Goal: Check status

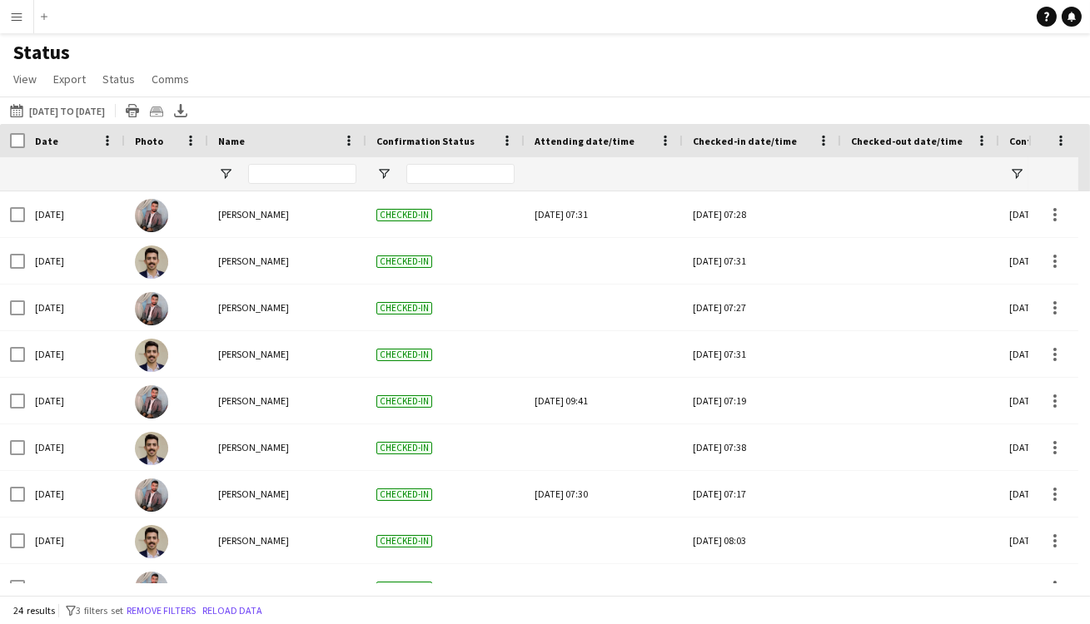
click at [10, 18] on app-icon "Menu" at bounding box center [16, 16] width 13 height 13
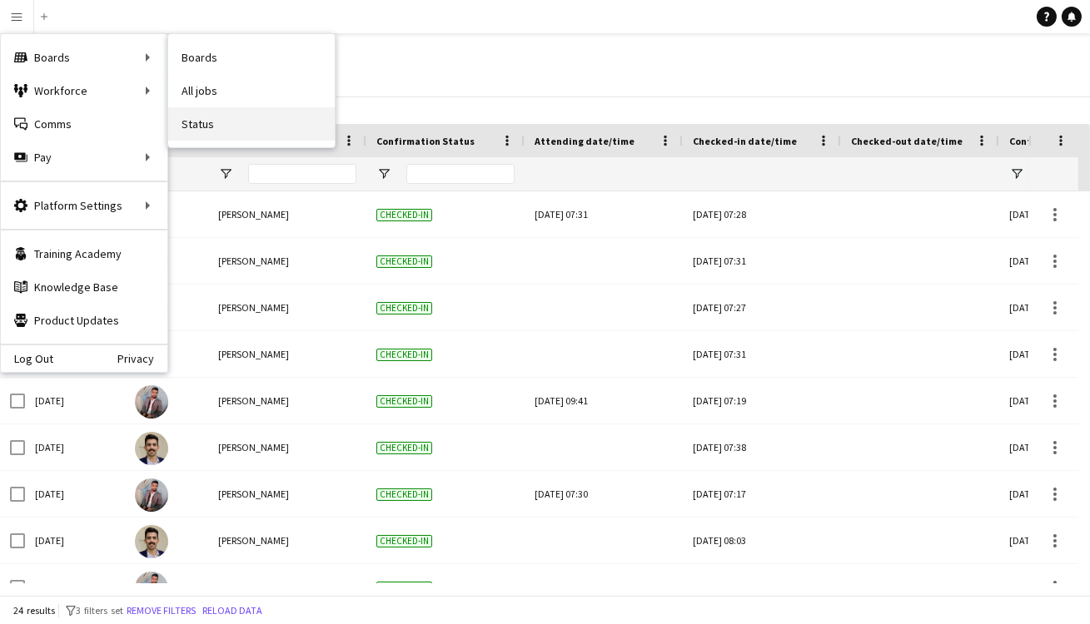
click at [201, 122] on link "Status" at bounding box center [251, 123] width 167 height 33
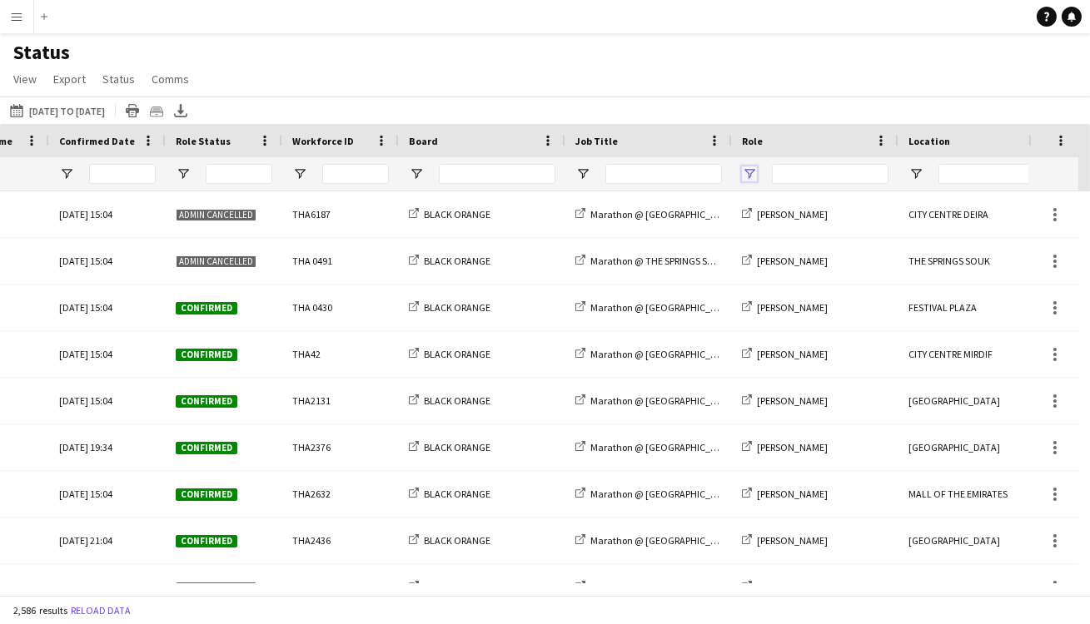
click at [749, 170] on span "Open Filter Menu" at bounding box center [749, 174] width 15 height 15
click at [185, 170] on span "Open Filter Menu" at bounding box center [183, 174] width 15 height 15
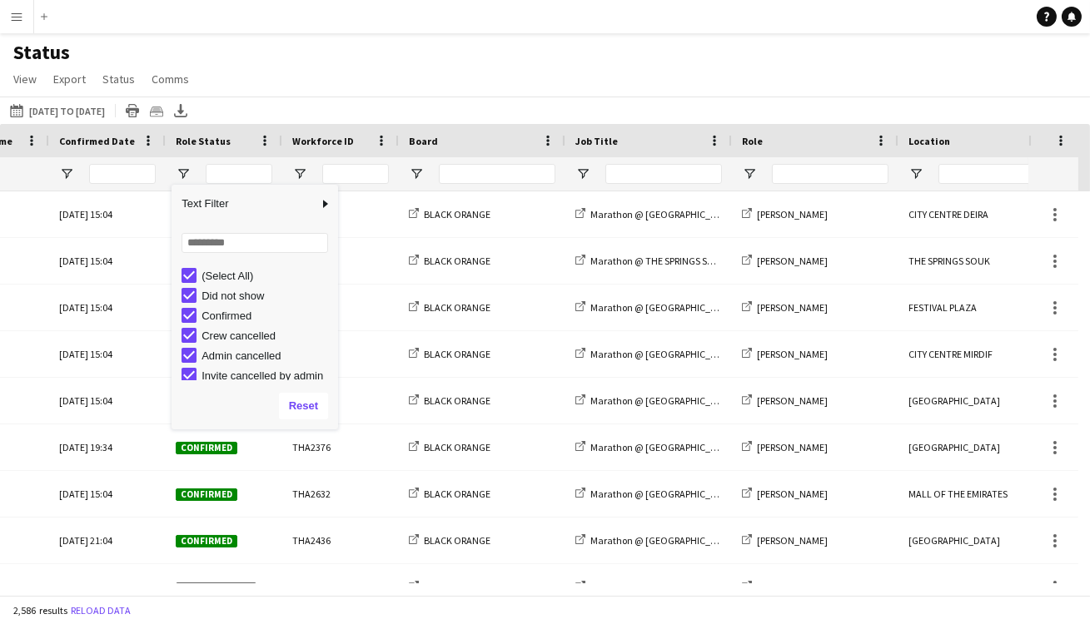
click at [216, 271] on div "(Select All)" at bounding box center [267, 276] width 132 height 12
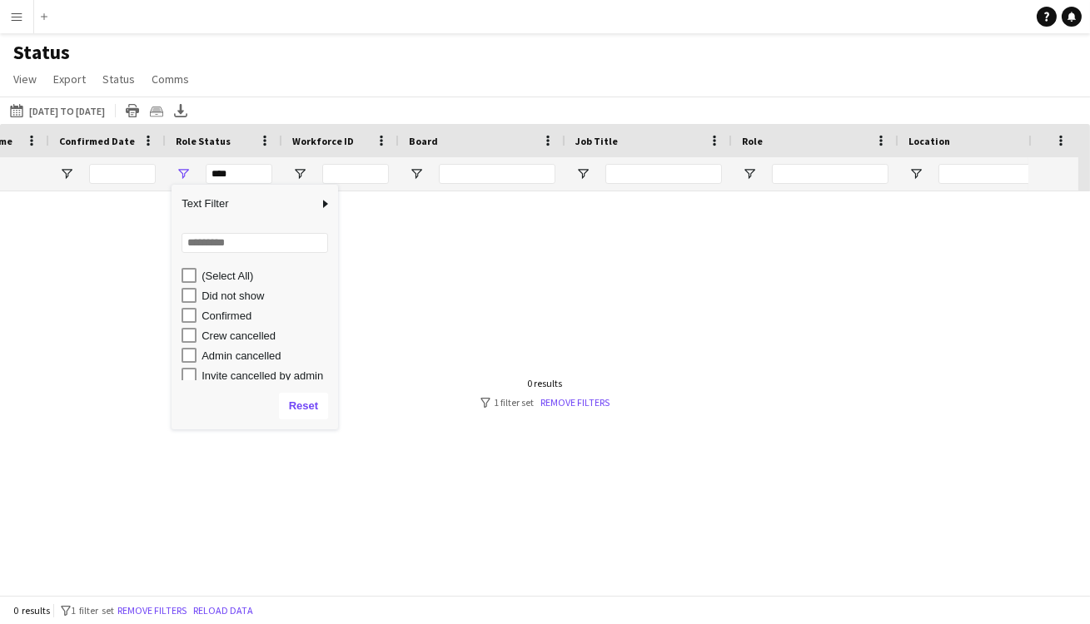
click at [226, 310] on div "Confirmed" at bounding box center [267, 316] width 132 height 12
type input "**********"
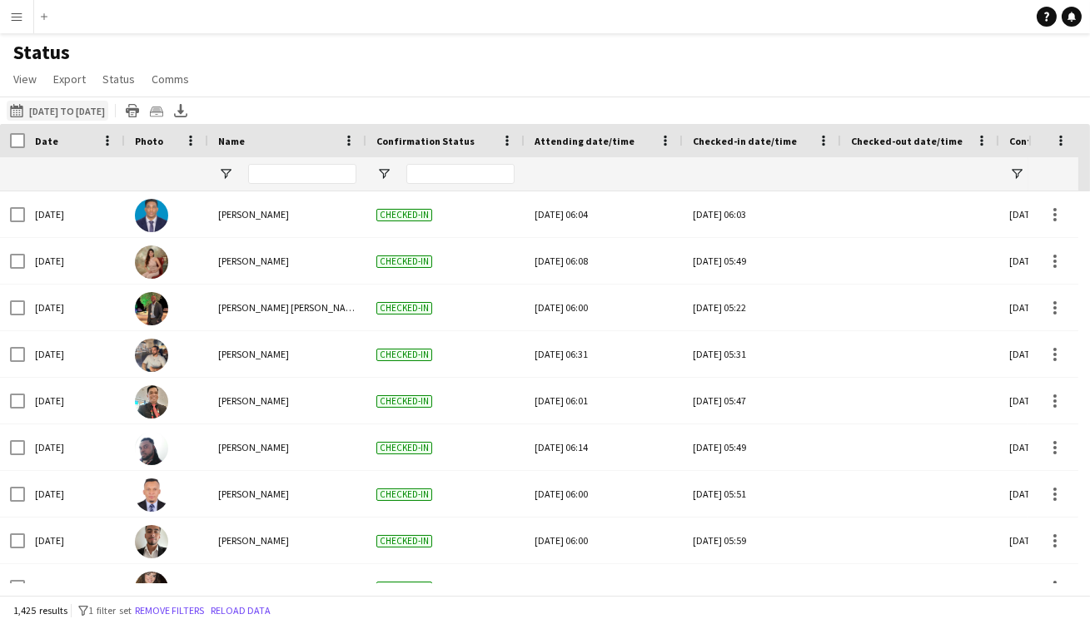
click at [16, 108] on app-icon "[DATE] to [DATE]" at bounding box center [19, 110] width 19 height 13
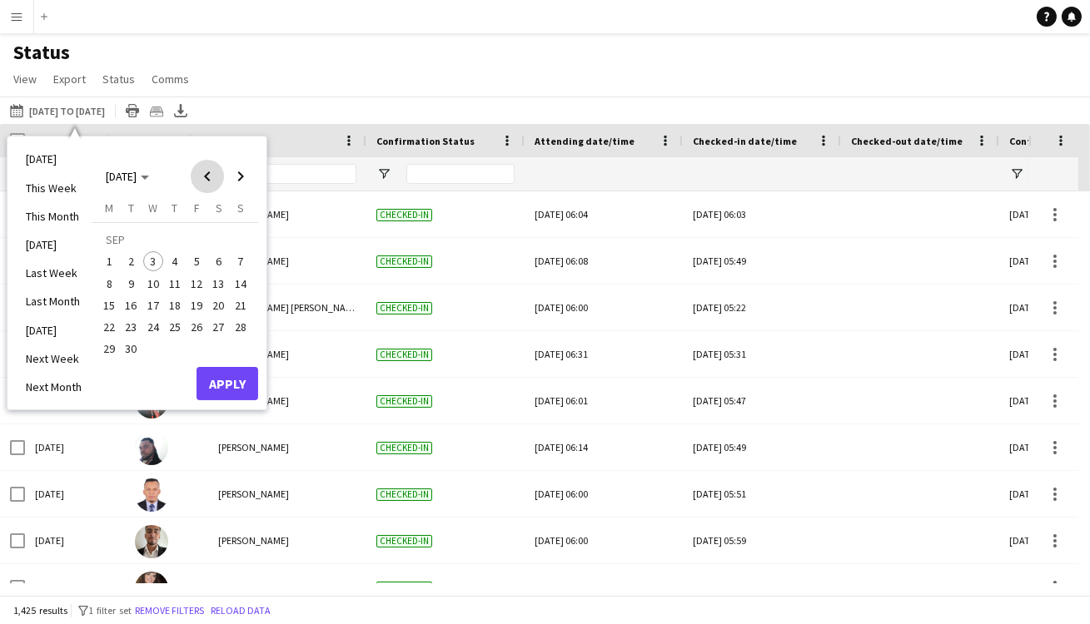
click at [209, 174] on span "Previous month" at bounding box center [207, 176] width 33 height 33
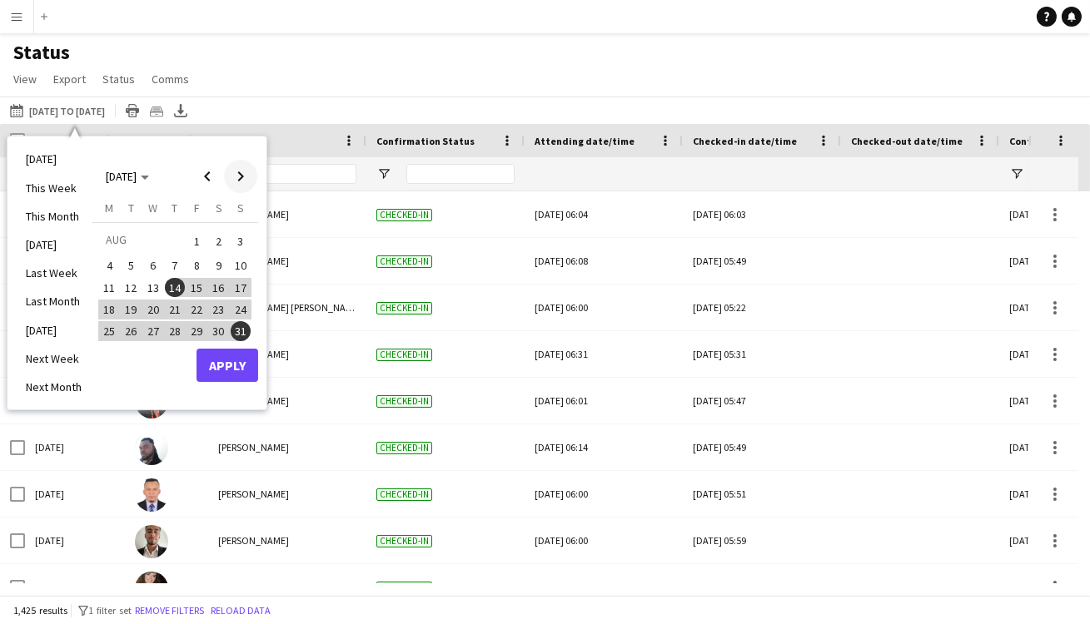
click at [235, 177] on span "Next month" at bounding box center [240, 176] width 33 height 33
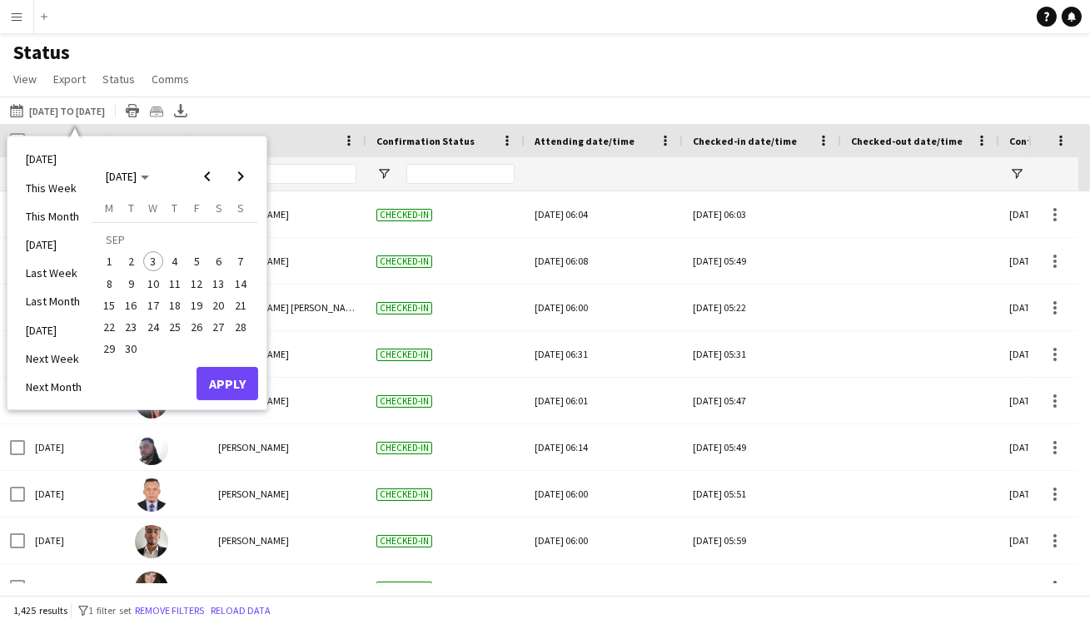
click at [241, 279] on span "14" at bounding box center [241, 284] width 20 height 20
click at [38, 190] on li "This Week" at bounding box center [54, 188] width 76 height 28
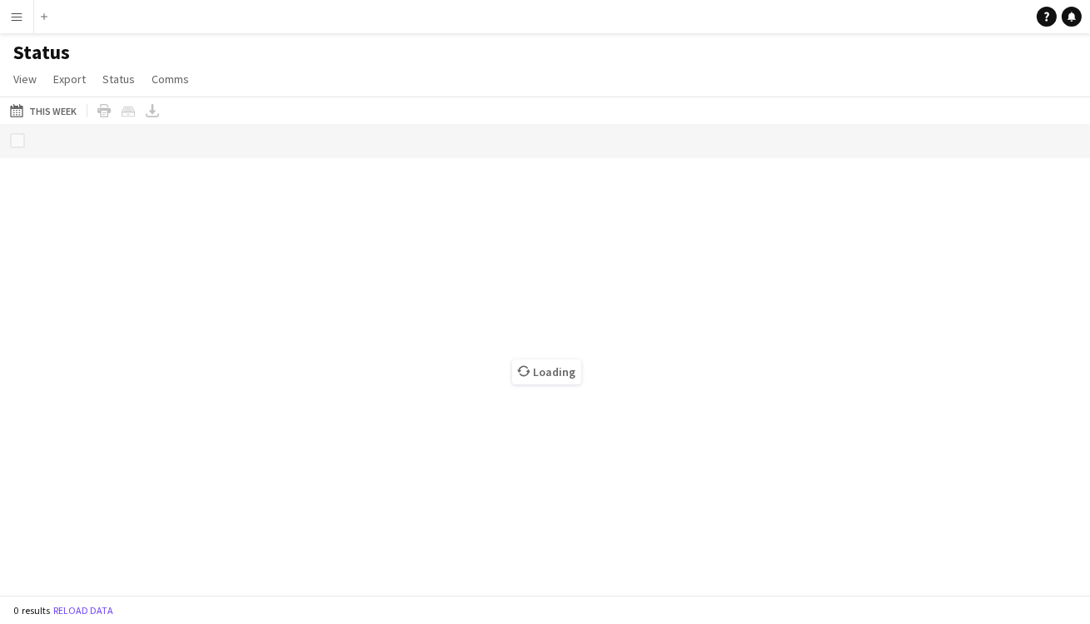
click at [17, 18] on app-icon "Menu" at bounding box center [16, 16] width 13 height 13
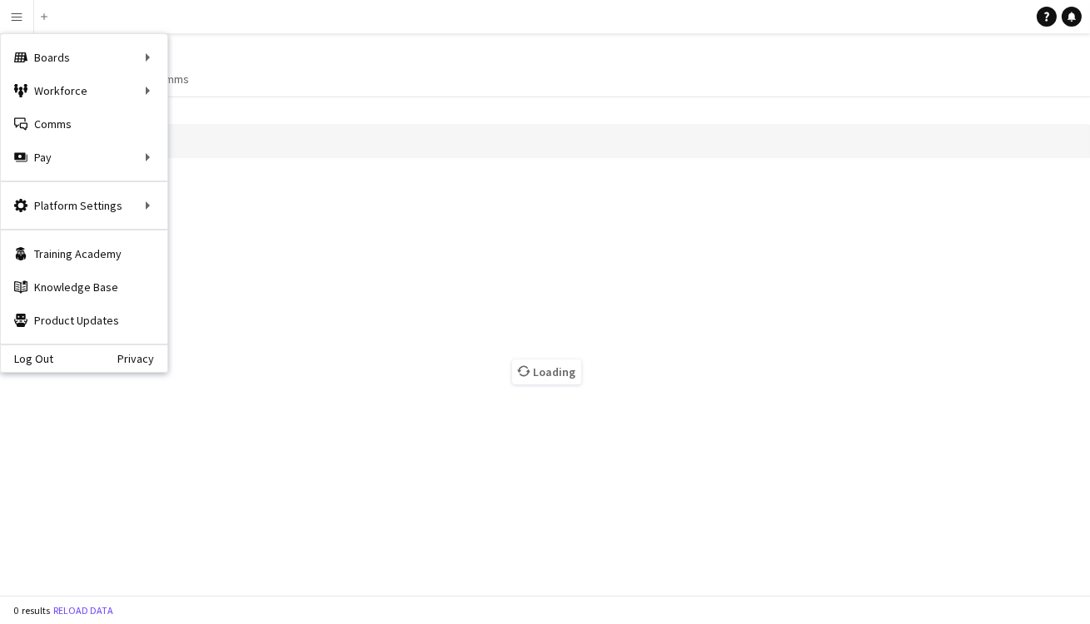
click at [493, 72] on div "Status View Views Default view New view Update view Delete view Edit name Custo…" at bounding box center [545, 68] width 1090 height 57
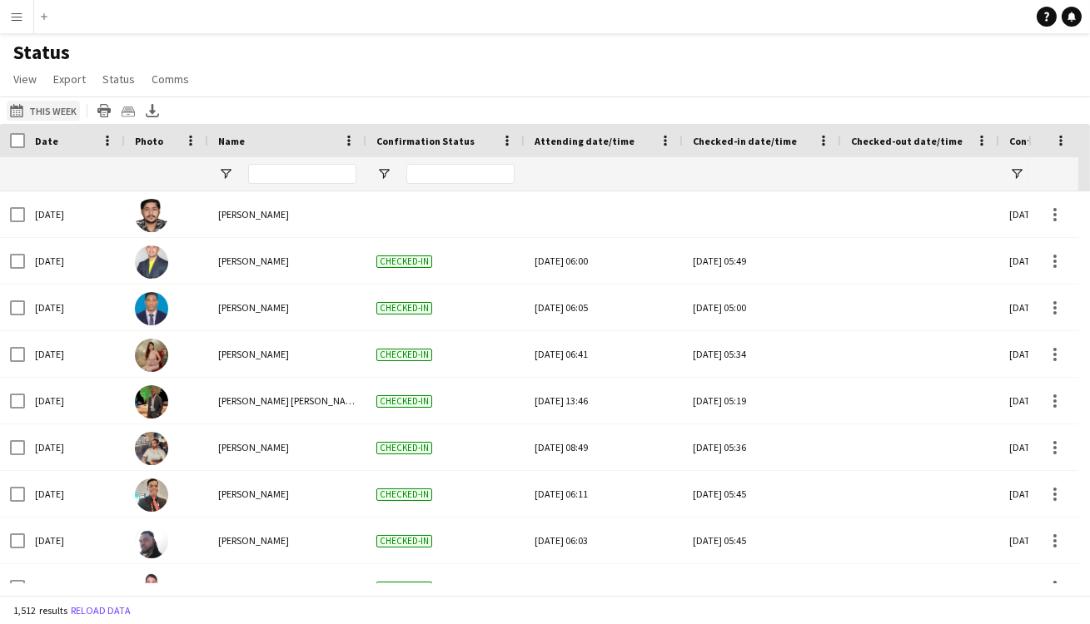
click at [16, 116] on app-icon "[DATE] to [DATE]" at bounding box center [19, 110] width 19 height 13
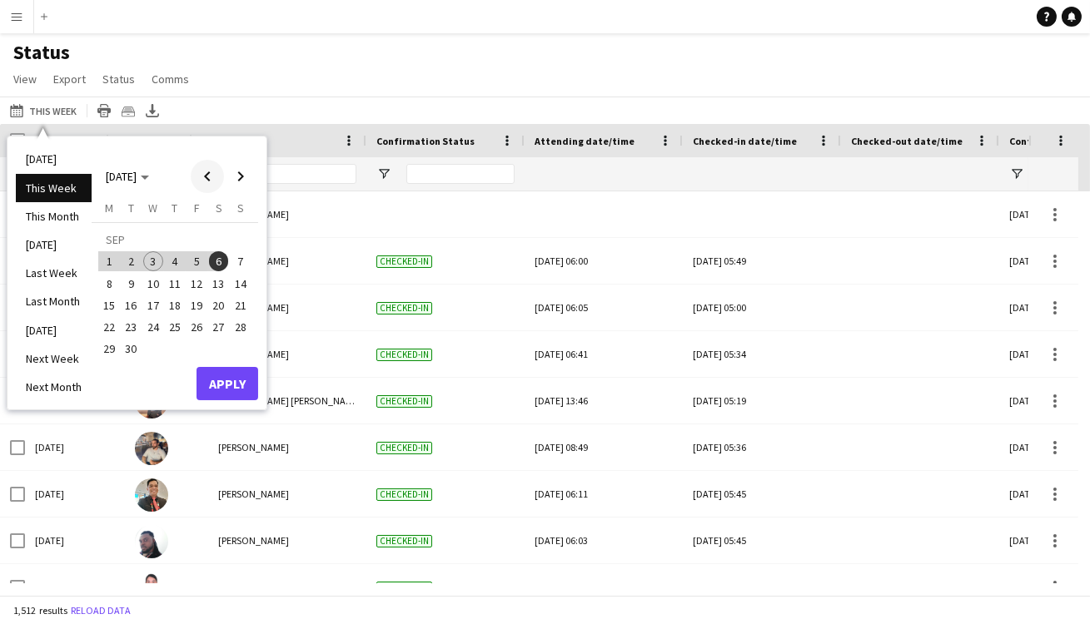
click at [206, 172] on span "Previous month" at bounding box center [207, 176] width 33 height 33
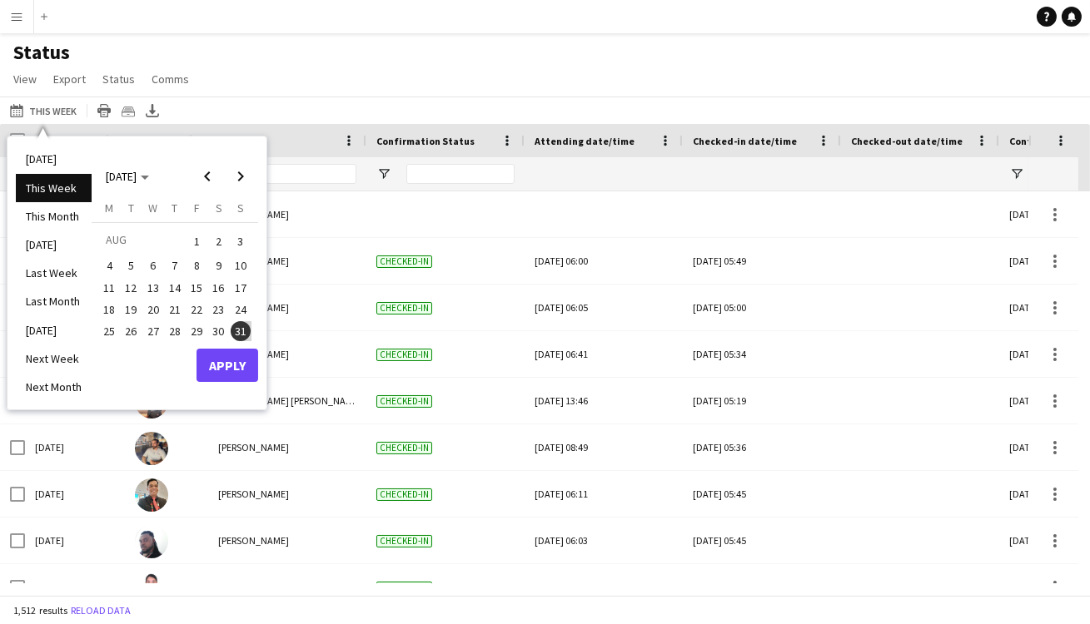
click at [178, 285] on span "14" at bounding box center [175, 288] width 20 height 20
click at [241, 177] on span "Next month" at bounding box center [240, 176] width 33 height 33
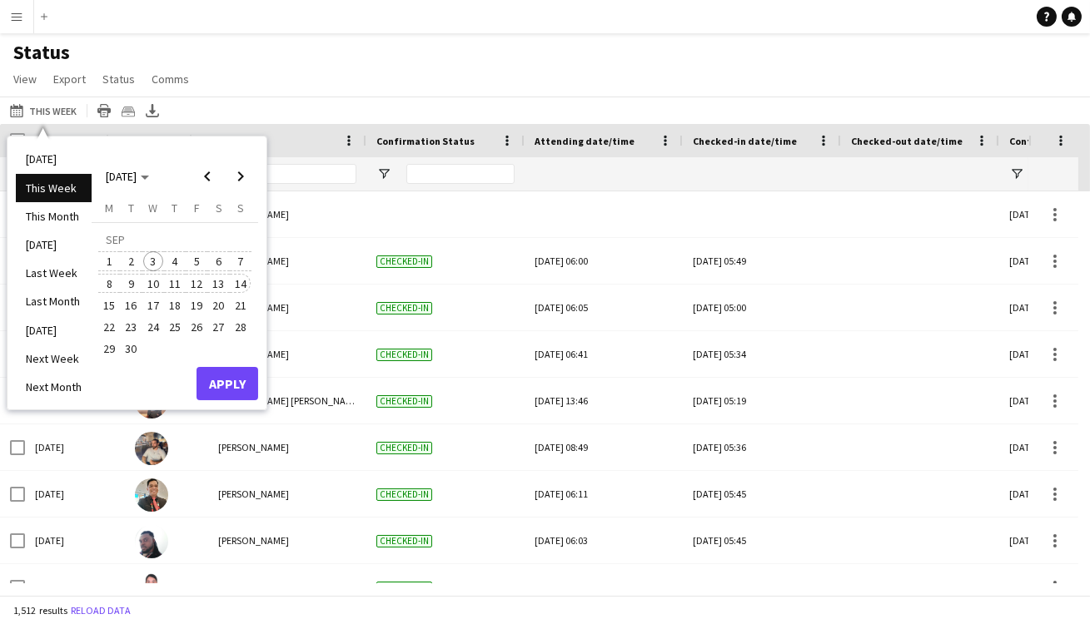
click at [241, 282] on span "14" at bounding box center [241, 284] width 20 height 20
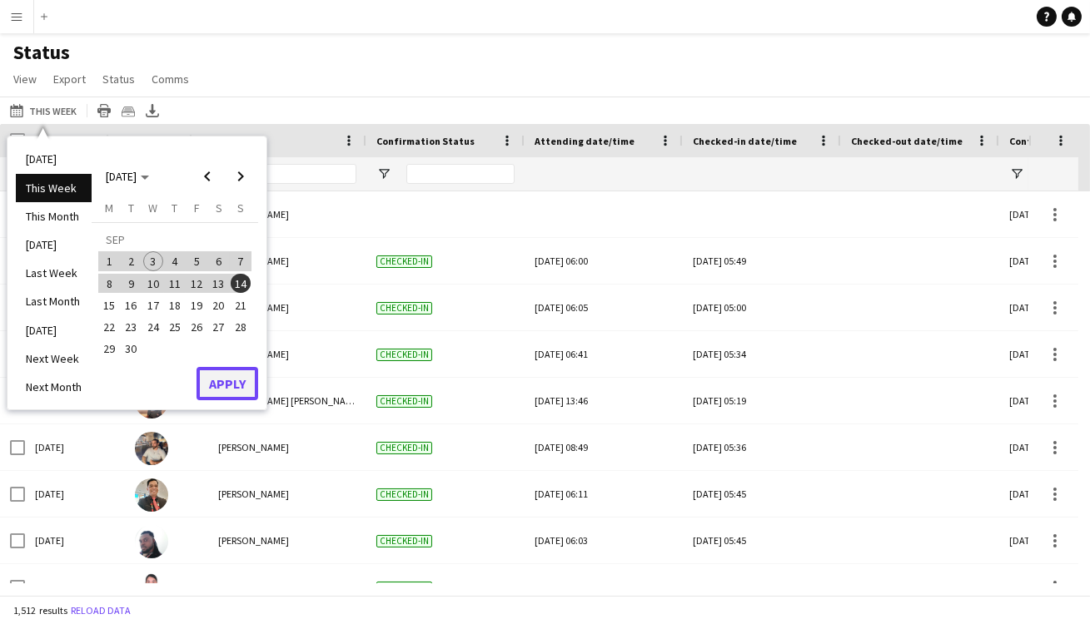
click at [231, 386] on button "Apply" at bounding box center [227, 383] width 62 height 33
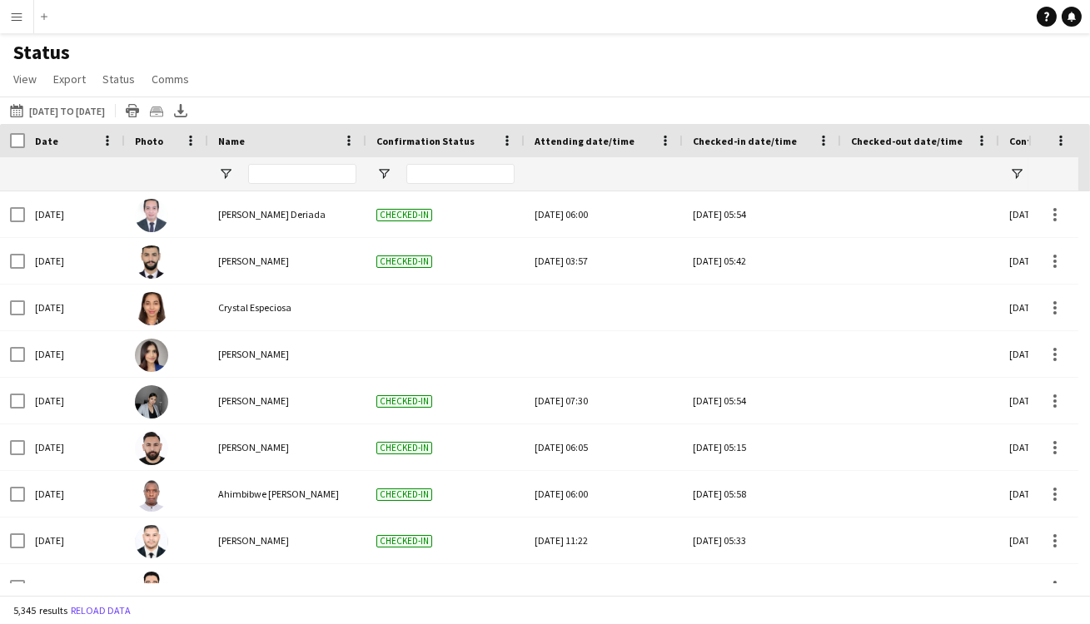
click at [221, 164] on div at bounding box center [287, 173] width 158 height 33
click at [223, 172] on span "Open Filter Menu" at bounding box center [225, 174] width 15 height 15
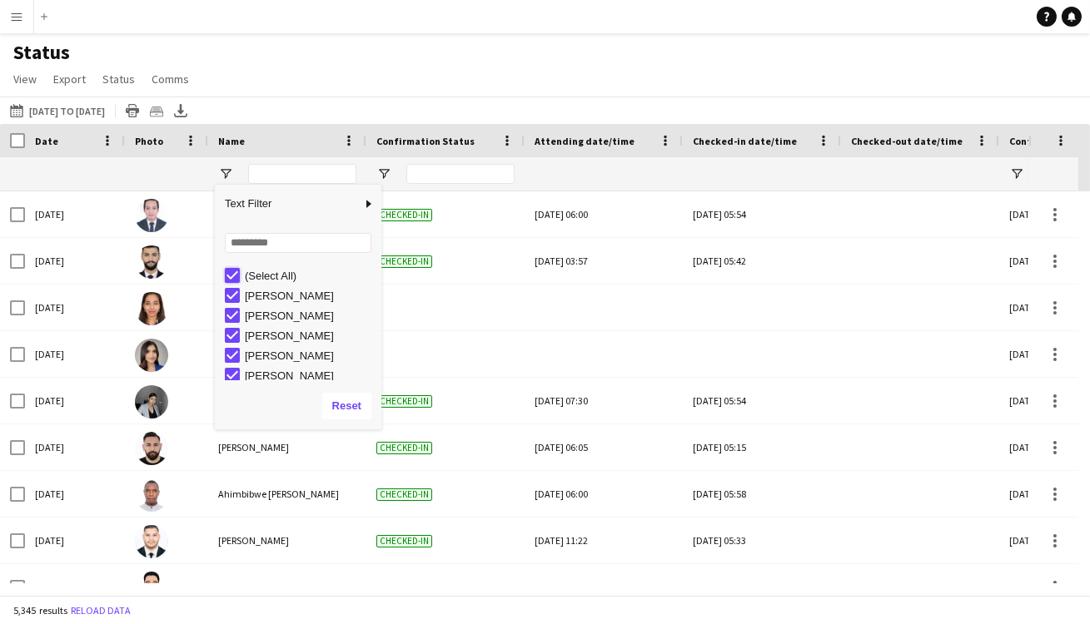
type input "***"
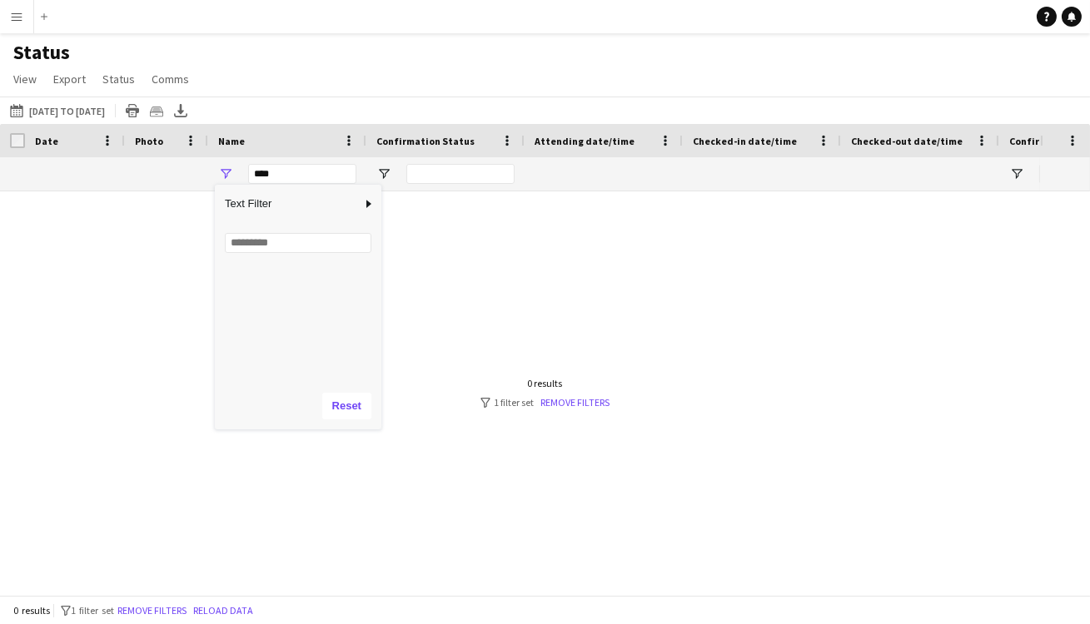
scroll to position [3632, 0]
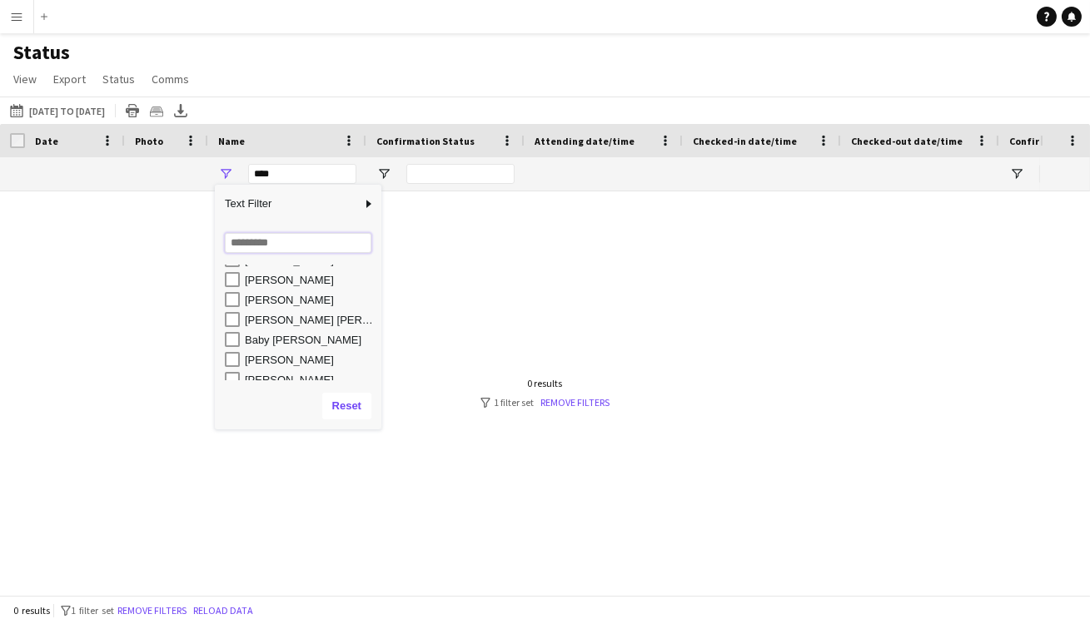
click at [275, 243] on input "Search filter values" at bounding box center [298, 243] width 147 height 20
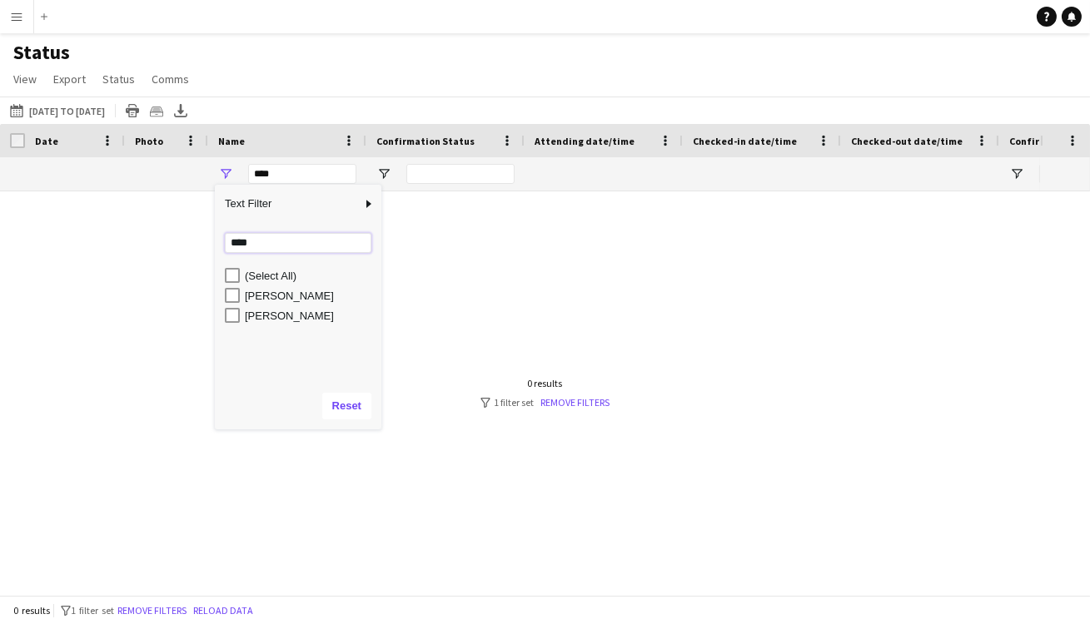
scroll to position [0, 0]
type input "****"
type input "**********"
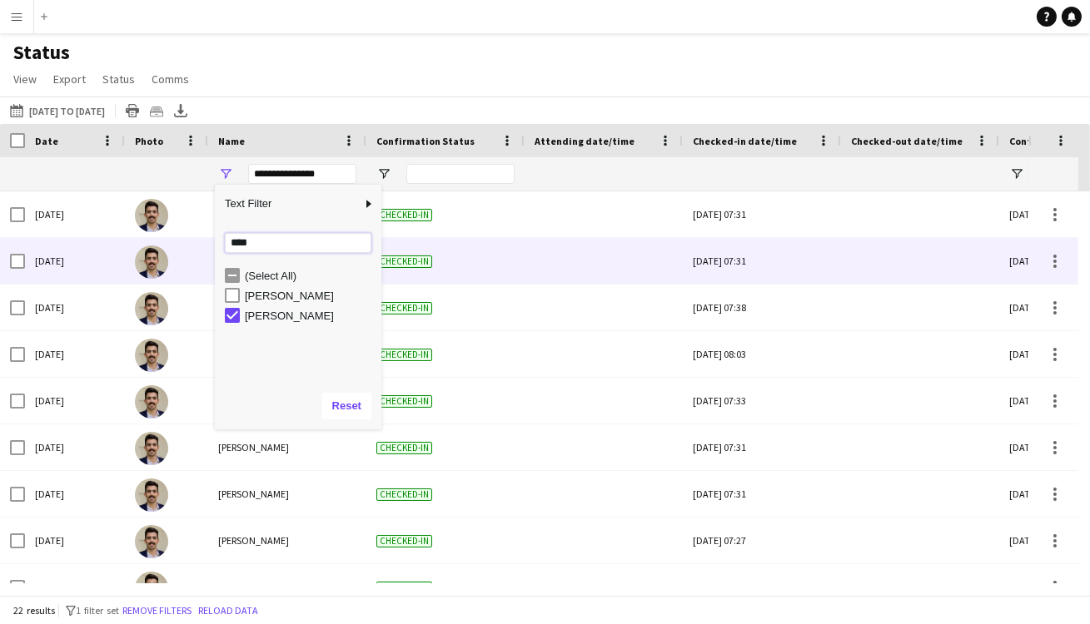
drag, startPoint x: 269, startPoint y: 246, endPoint x: 186, endPoint y: 246, distance: 82.4
click at [186, 246] on div "Drag here to set row groups Date Photo Name Confirmation Status Attending date/…" at bounding box center [545, 359] width 1090 height 471
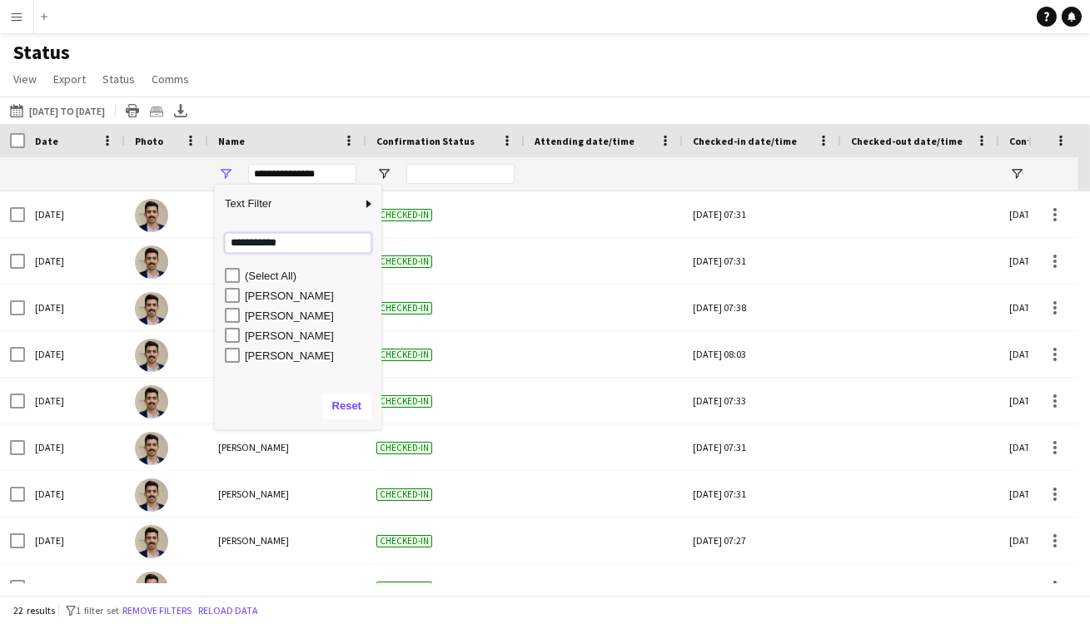
type input "**********"
click at [299, 318] on div "[PERSON_NAME]" at bounding box center [311, 316] width 132 height 12
type input "**********"
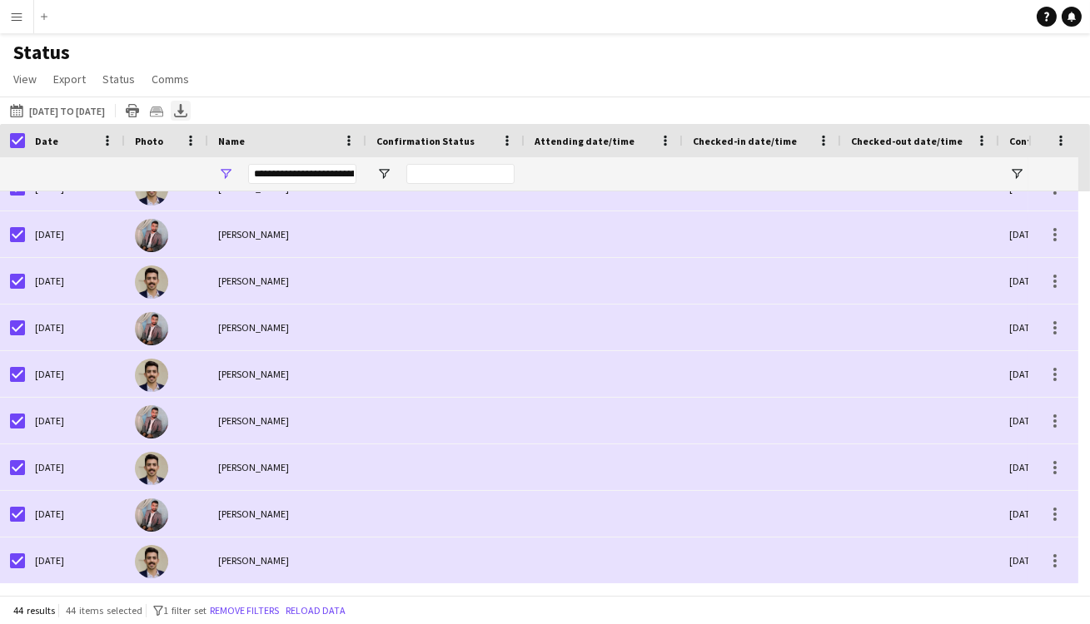
click at [184, 111] on icon at bounding box center [180, 109] width 7 height 10
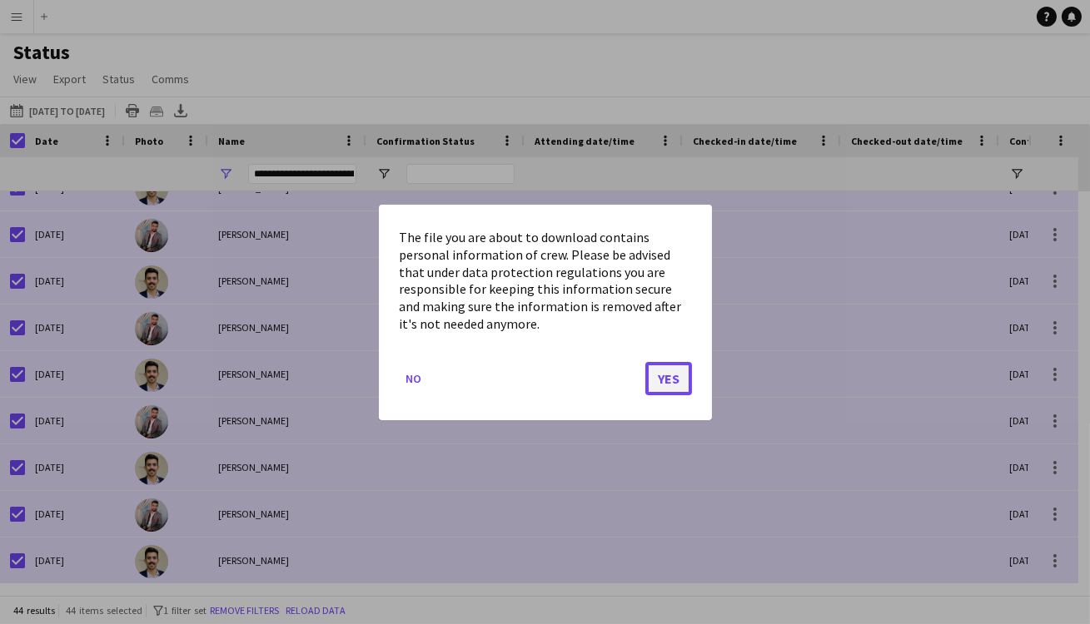
click at [663, 381] on button "Yes" at bounding box center [668, 377] width 47 height 33
